Goal: Transaction & Acquisition: Book appointment/travel/reservation

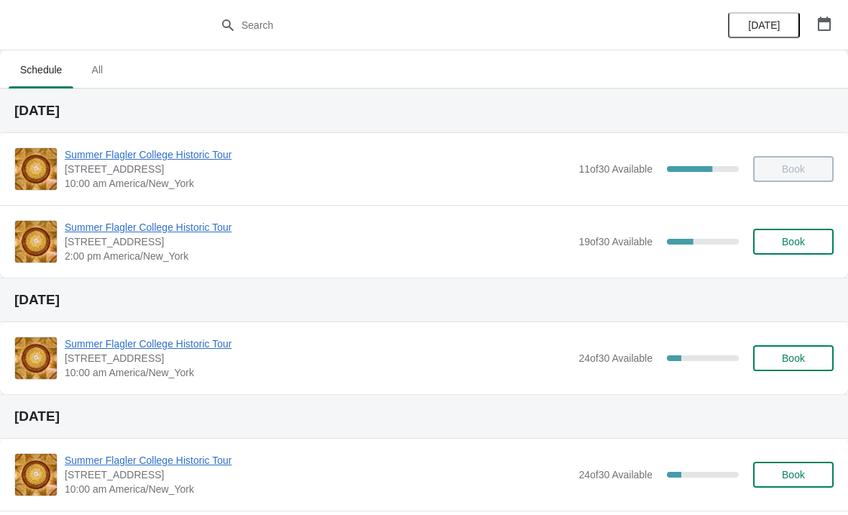
click at [172, 216] on div "Summer Flagler College Historic Tour [STREET_ADDRESS][PERSON_NAME] 2:00 pm [GEO…" at bounding box center [424, 241] width 848 height 73
click at [173, 223] on span "Summer Flagler College Historic Tour" at bounding box center [318, 227] width 507 height 14
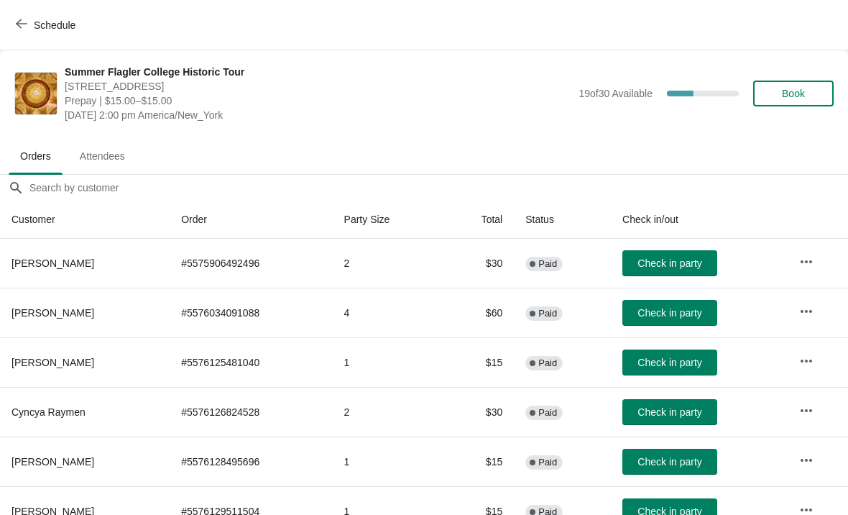
click at [809, 78] on div "Summer Flagler College Historic Tour 74 King Street, St. Augustine, FL, USA Pre…" at bounding box center [449, 93] width 769 height 57
click at [793, 94] on span "Book" at bounding box center [793, 93] width 23 height 11
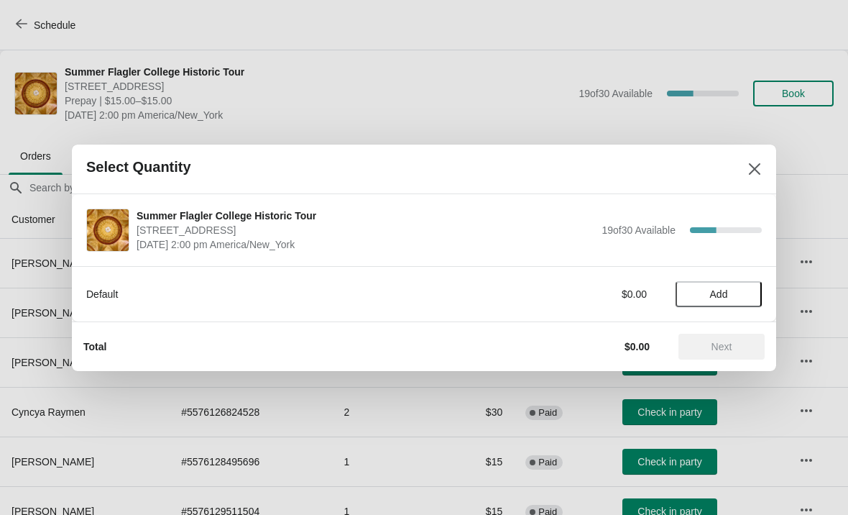
click at [737, 290] on span "Add" at bounding box center [718, 293] width 60 height 11
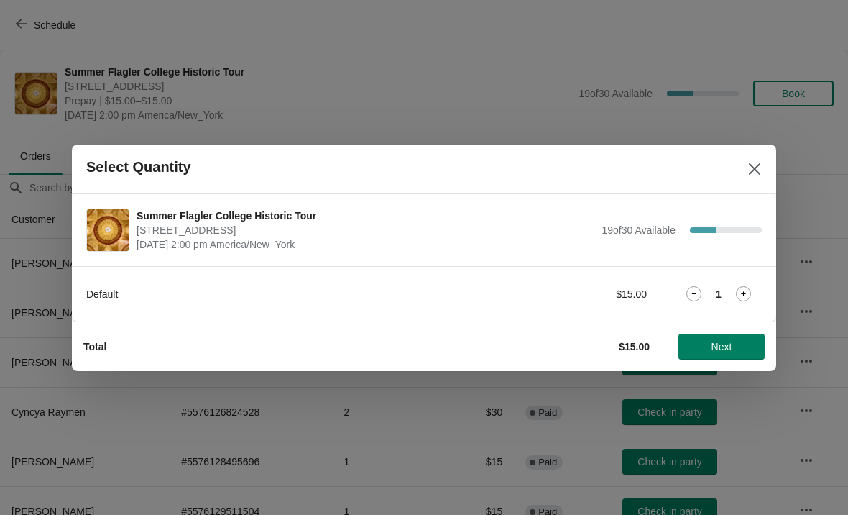
click at [746, 299] on icon at bounding box center [743, 293] width 15 height 15
click at [728, 343] on span "Next" at bounding box center [721, 346] width 21 height 11
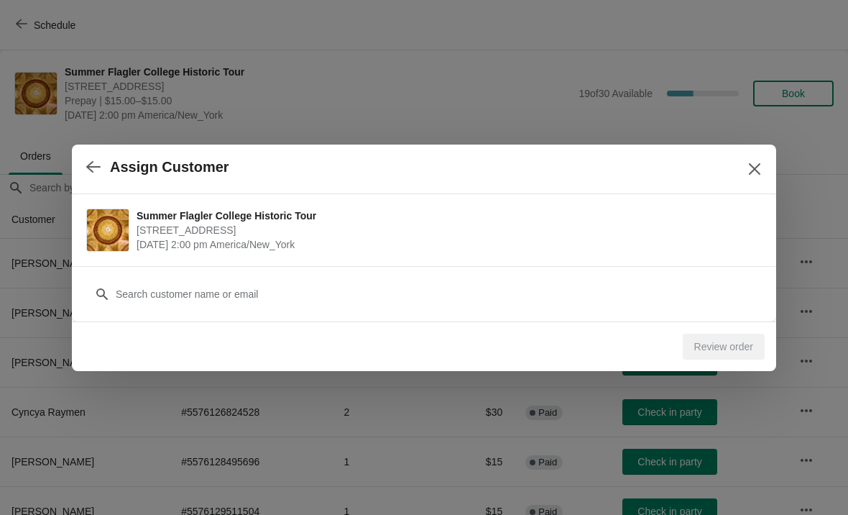
click at [159, 272] on div "Customer" at bounding box center [424, 287] width 676 height 40
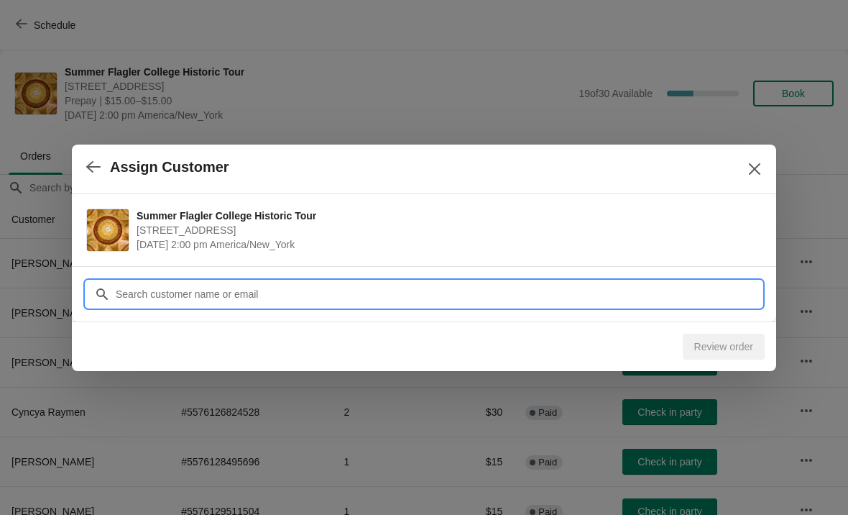
click at [160, 288] on input "Customer" at bounding box center [438, 294] width 647 height 26
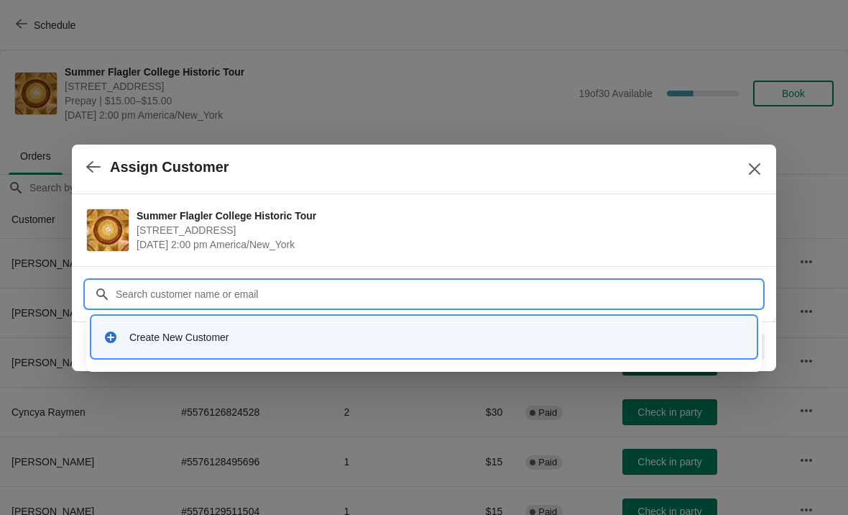
click at [162, 352] on div "Create New Customer" at bounding box center [424, 336] width 664 height 41
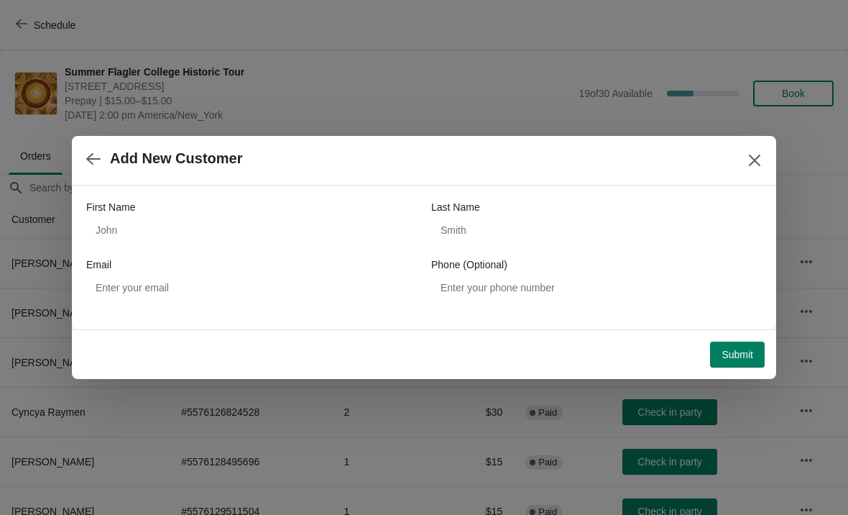
click at [112, 212] on label "First Name" at bounding box center [110, 207] width 49 height 14
click at [112, 217] on input "First Name" at bounding box center [251, 230] width 331 height 26
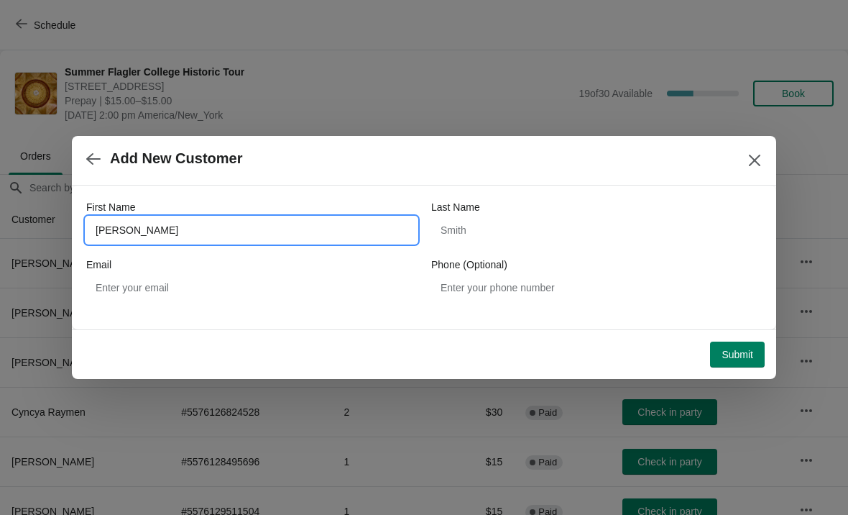
type input "Kelley"
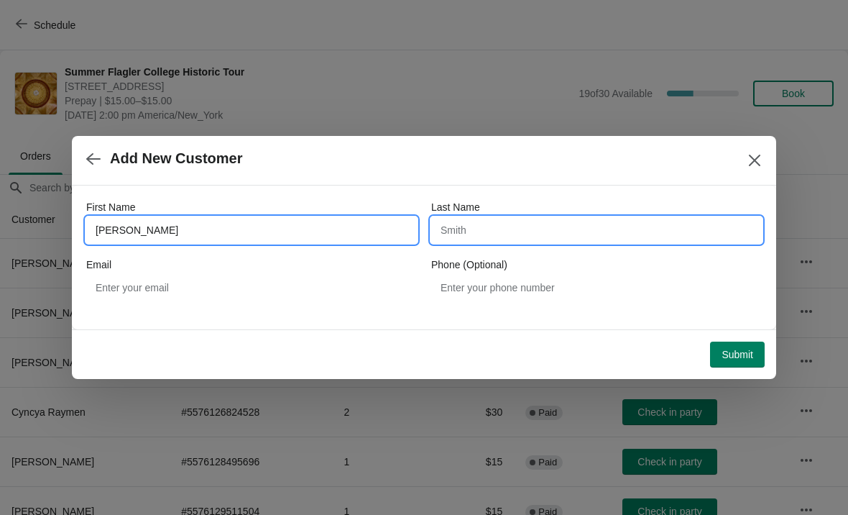
click at [547, 231] on input "Last Name" at bounding box center [596, 230] width 331 height 26
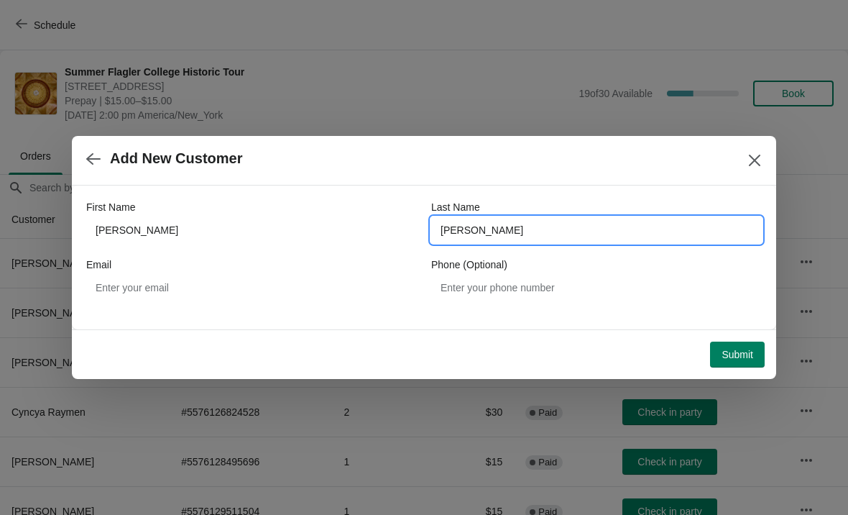
type input "Hammond"
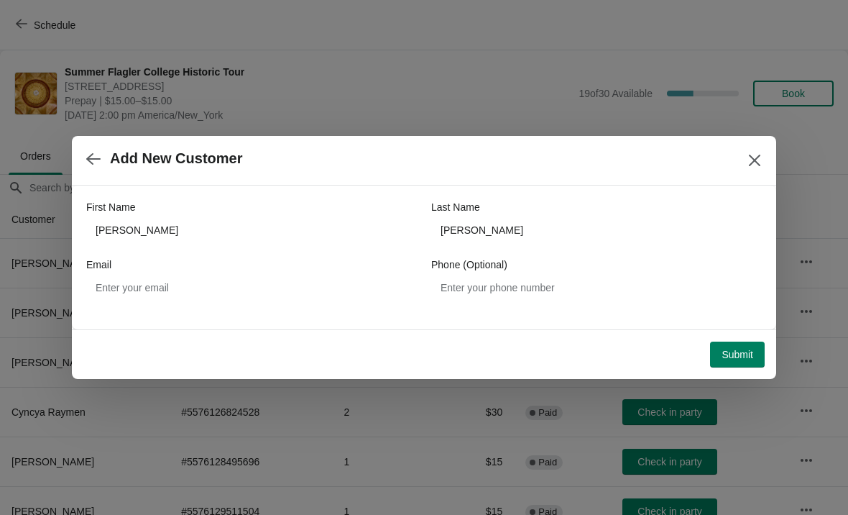
click at [742, 347] on button "Submit" at bounding box center [737, 354] width 55 height 26
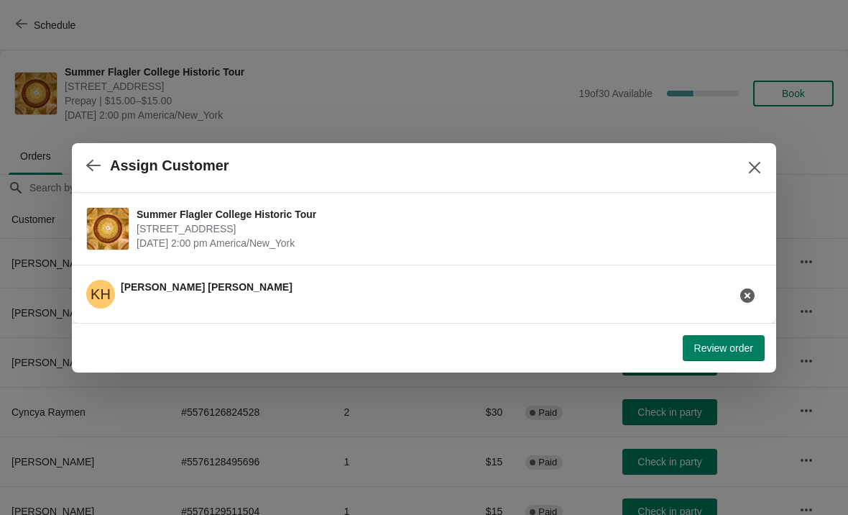
click at [725, 335] on button "Review order" at bounding box center [724, 348] width 82 height 26
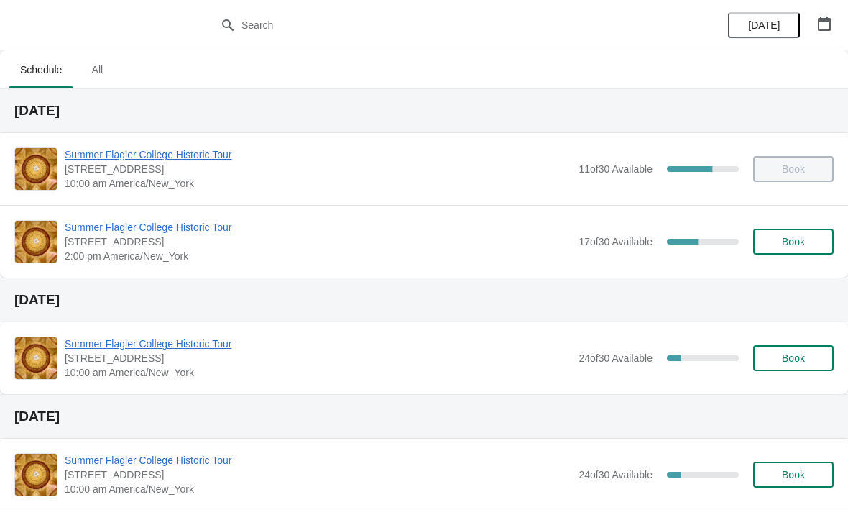
click at [811, 242] on span "Book" at bounding box center [793, 241] width 55 height 11
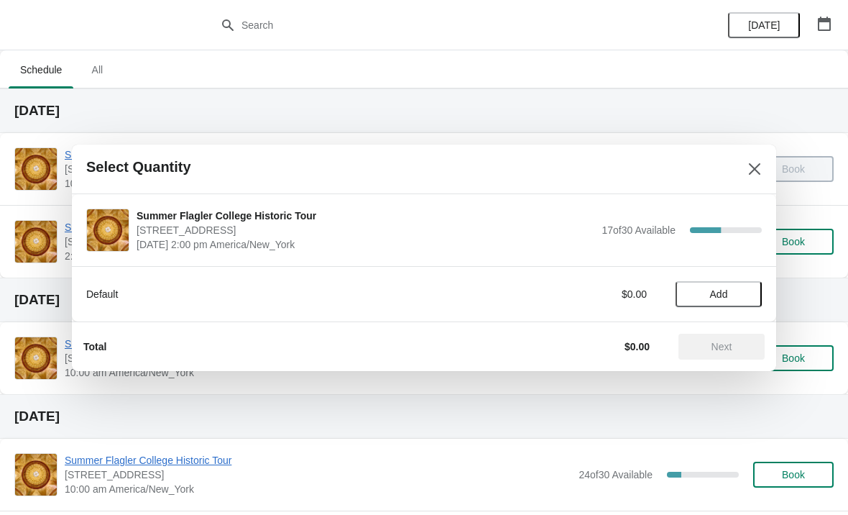
click at [740, 294] on span "Add" at bounding box center [718, 293] width 60 height 11
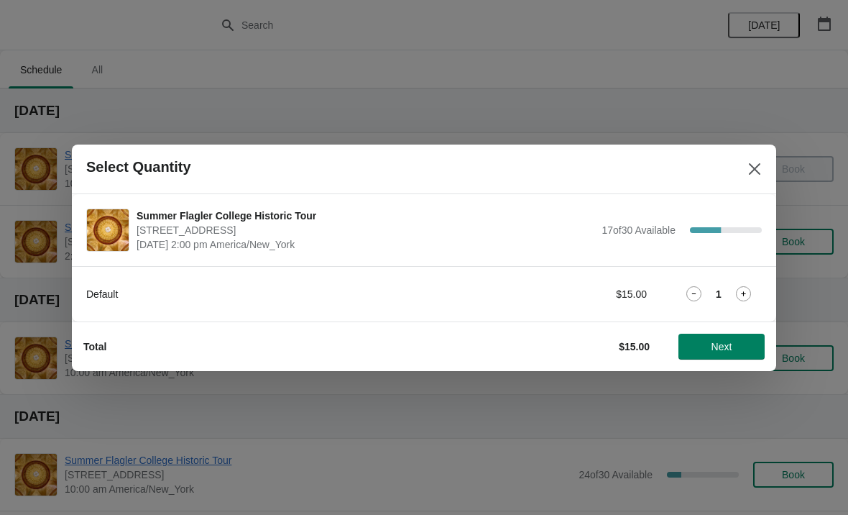
click at [732, 355] on button "Next" at bounding box center [721, 346] width 86 height 26
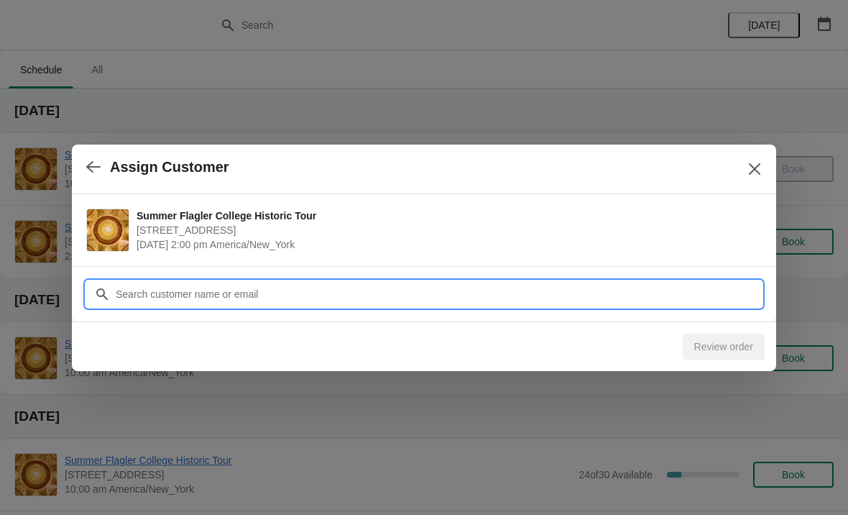
click at [456, 297] on input "Customer" at bounding box center [438, 294] width 647 height 26
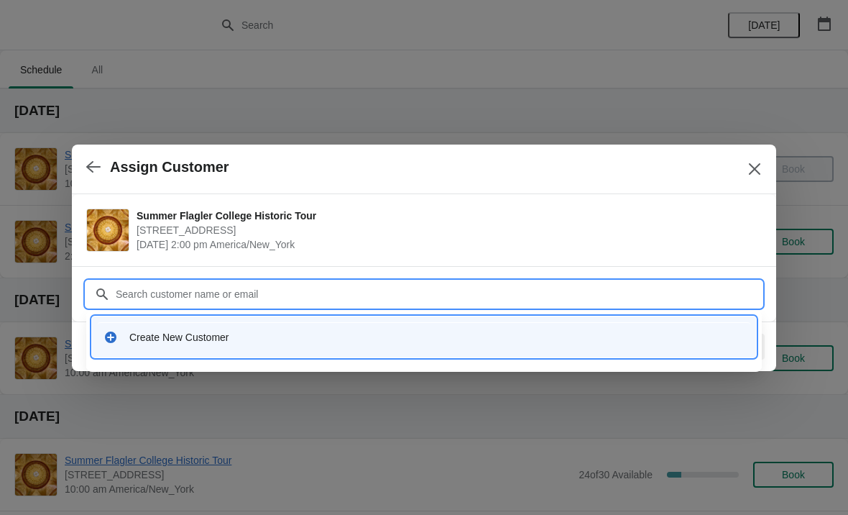
click at [160, 348] on div "Create New Customer" at bounding box center [424, 336] width 653 height 29
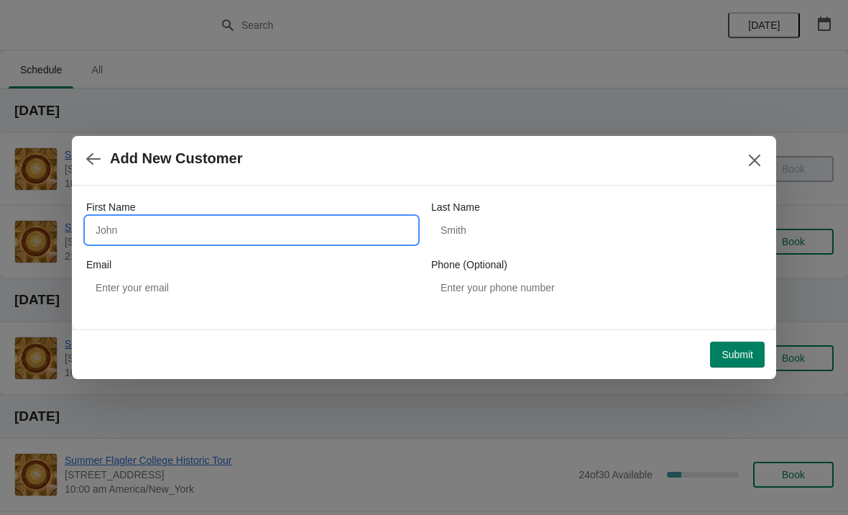
click at [105, 218] on input "First Name" at bounding box center [251, 230] width 331 height 26
type input "Dennis"
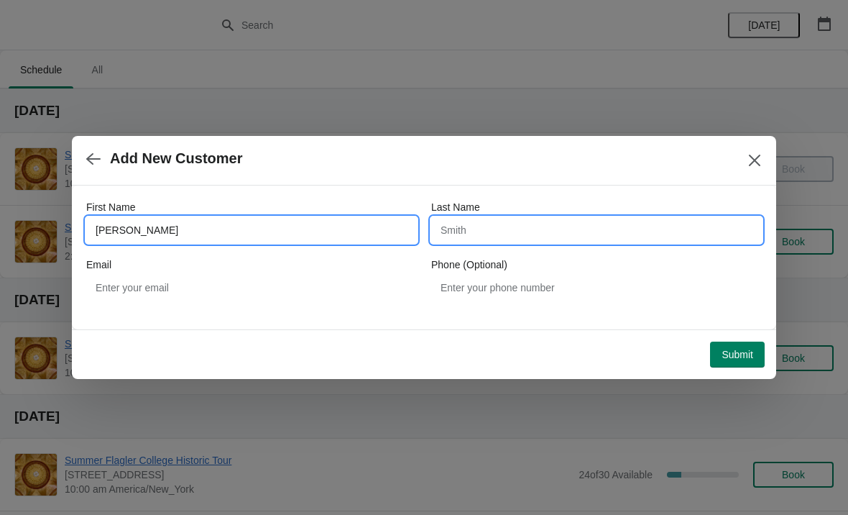
click at [531, 228] on input "Last Name" at bounding box center [596, 230] width 331 height 26
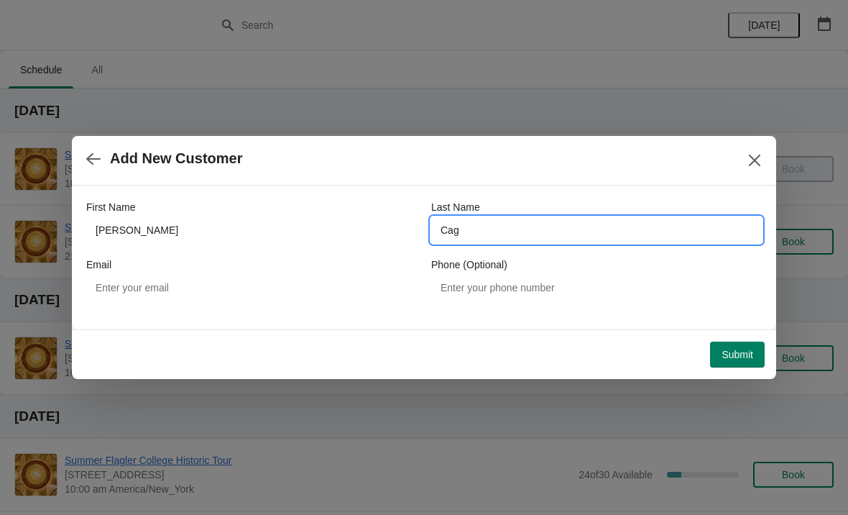
type input "Caga"
